Goal: Transaction & Acquisition: Book appointment/travel/reservation

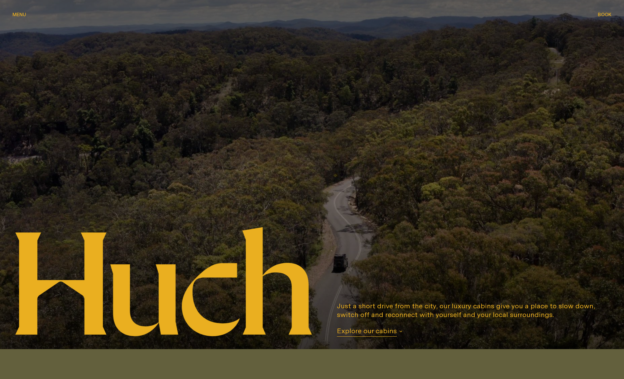
click at [511, 103] on div at bounding box center [312, 169] width 624 height 360
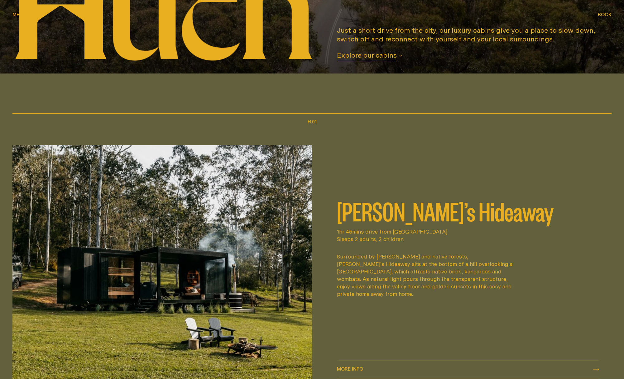
scroll to position [509, 0]
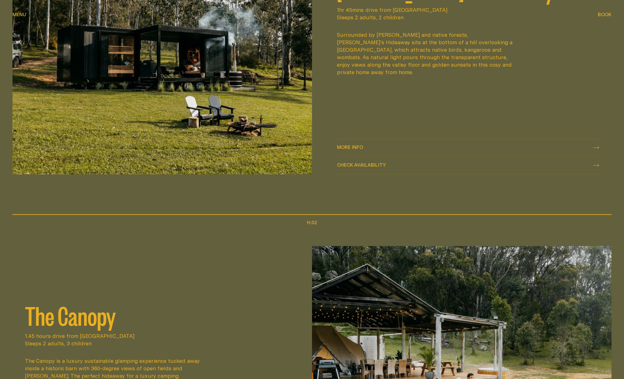
click at [384, 171] on button "Check availability Check availability" at bounding box center [468, 165] width 262 height 17
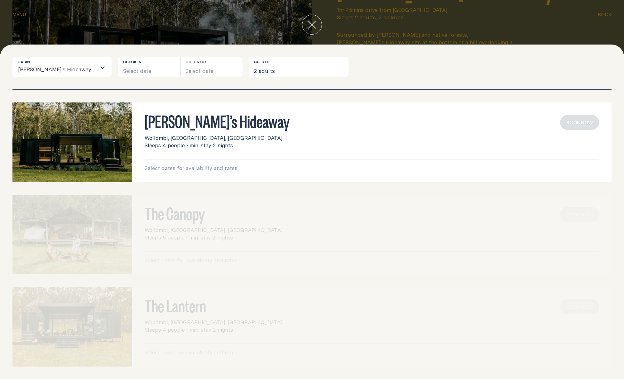
click at [176, 143] on span "Sleeps 4 people • min. stay 2 nights" at bounding box center [189, 145] width 89 height 7
click at [177, 166] on p "Select dates for availability and rates" at bounding box center [372, 168] width 454 height 7
click at [180, 145] on span "Sleeps 4 people • min. stay 2 nights" at bounding box center [189, 145] width 89 height 7
click at [205, 171] on p "Select dates for availability and rates" at bounding box center [372, 168] width 454 height 7
drag, startPoint x: 197, startPoint y: 119, endPoint x: 143, endPoint y: 114, distance: 53.8
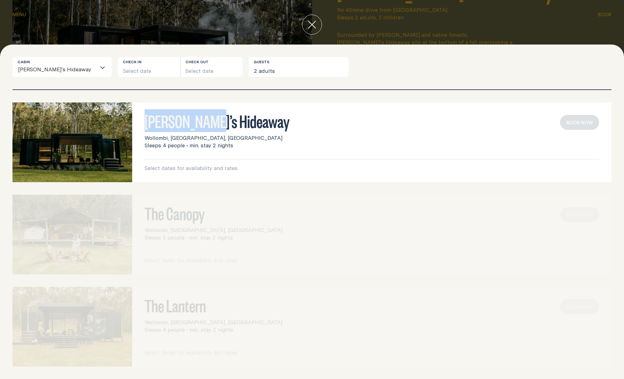
click at [148, 117] on h3 "[PERSON_NAME]’s Hideaway" at bounding box center [372, 121] width 454 height 12
click at [118, 68] on button "Select date" at bounding box center [149, 67] width 62 height 20
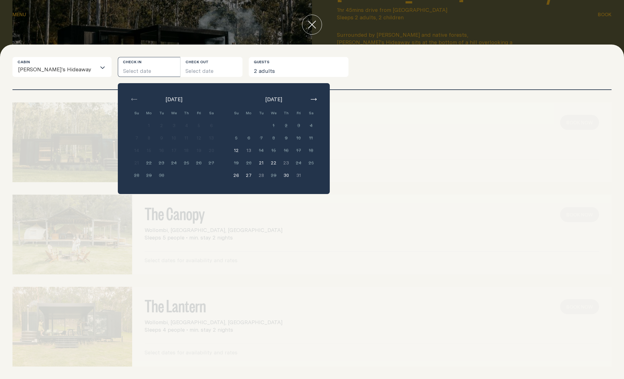
click at [311, 100] on icon "button" at bounding box center [314, 99] width 6 height 2
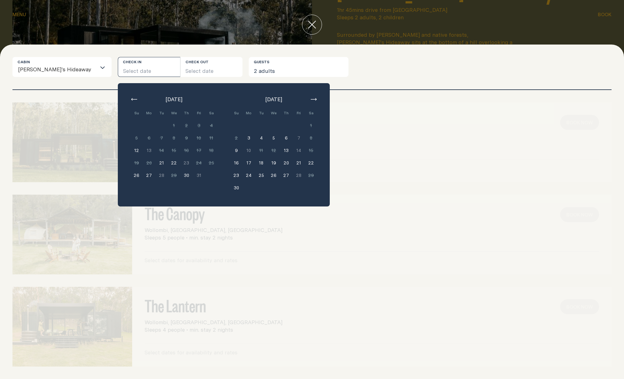
click at [243, 164] on button "17" at bounding box center [249, 163] width 12 height 12
click at [267, 161] on button "19" at bounding box center [273, 163] width 12 height 12
